Goal: Transaction & Acquisition: Subscribe to service/newsletter

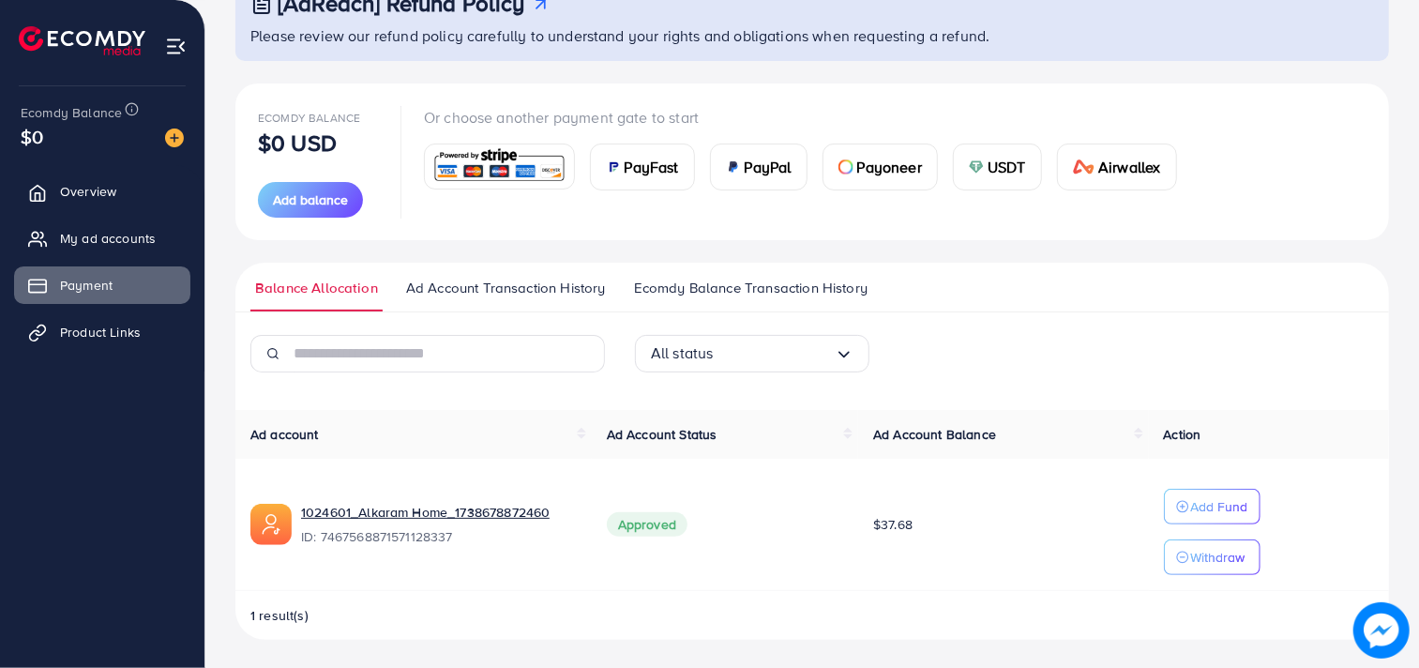
scroll to position [143, 0]
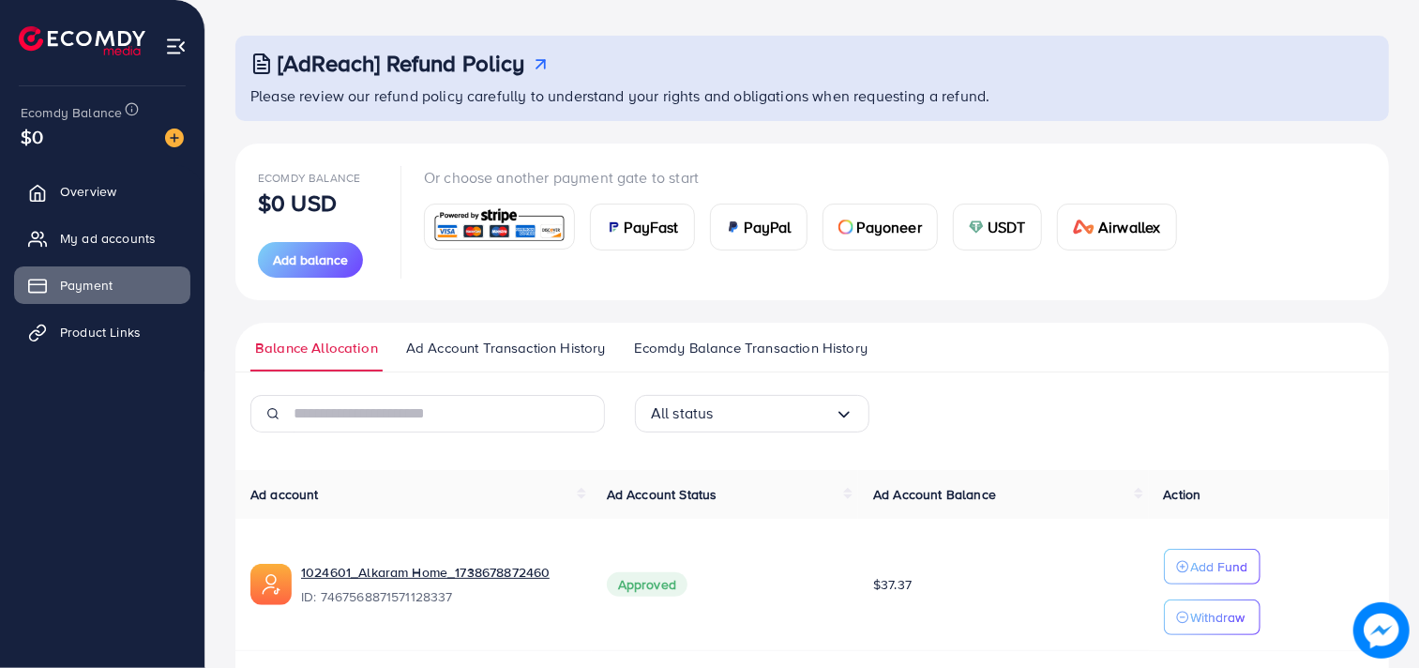
scroll to position [143, 0]
